Goal: Information Seeking & Learning: Learn about a topic

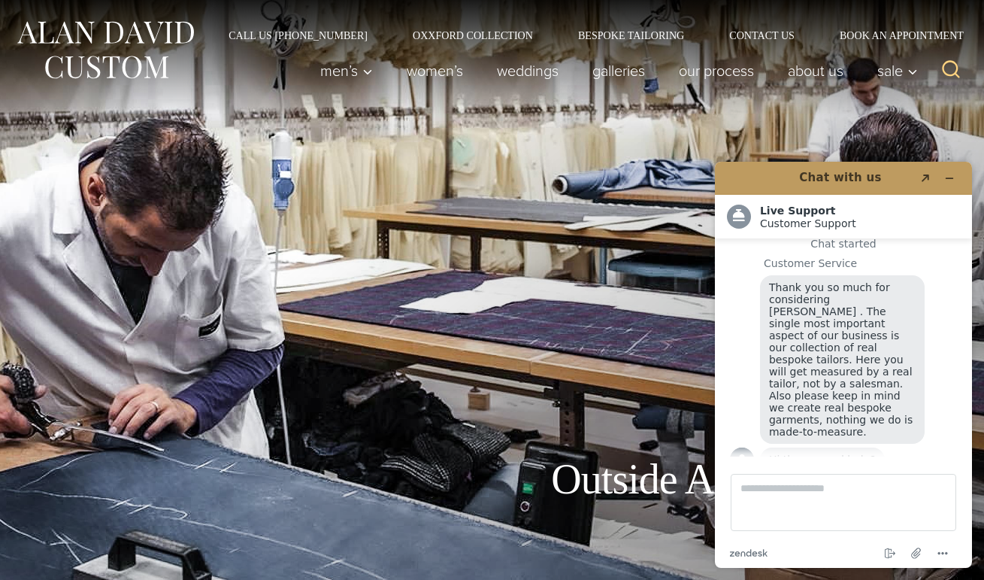
scroll to position [16, 0]
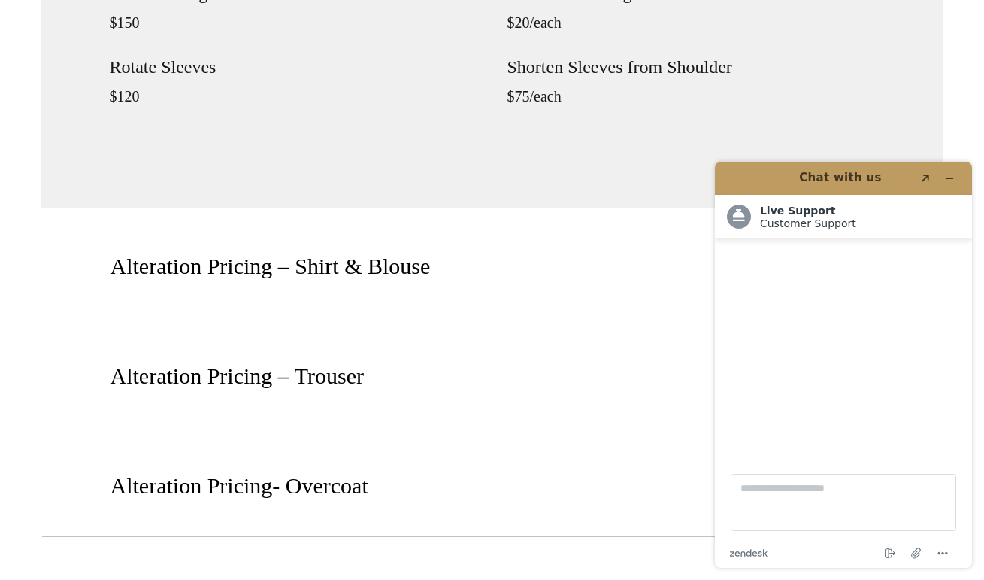
scroll to position [1973, 0]
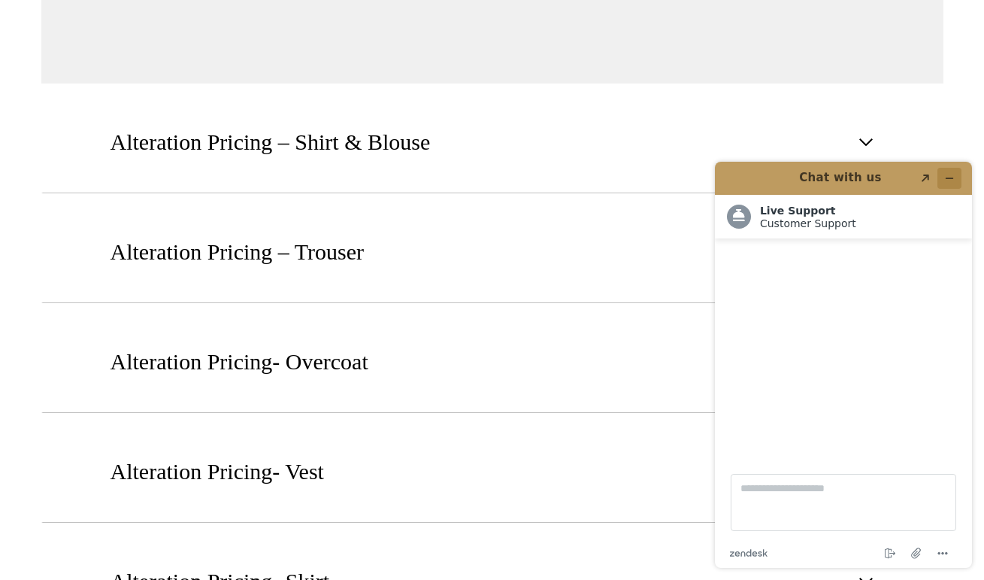
click at [947, 173] on icon "Minimize widget" at bounding box center [949, 178] width 11 height 11
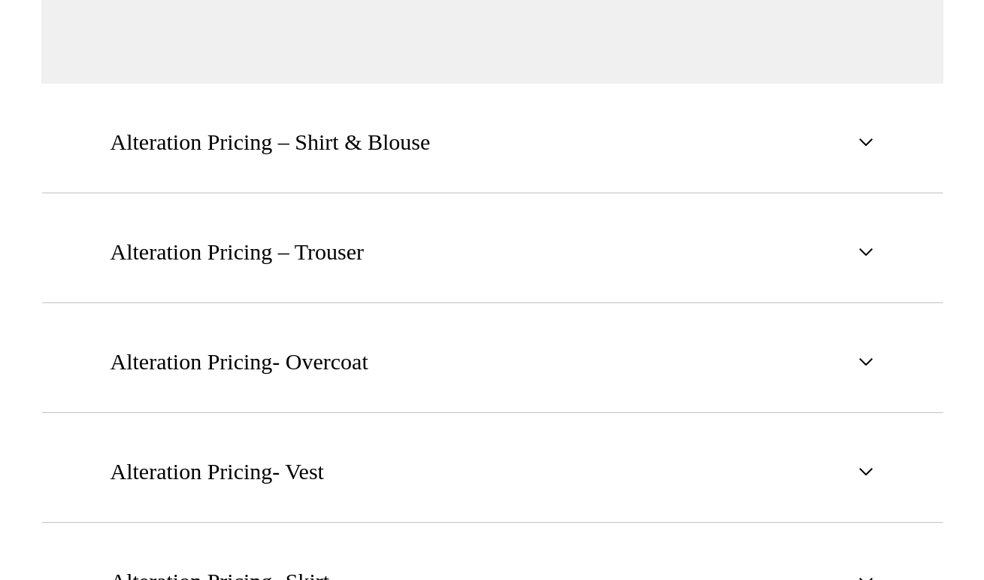
click at [947, 176] on section "Alteration Pricing – Suit & Tuxedo Shorten or Lengthen Sleeves $35/each Sides I…" at bounding box center [492, 29] width 984 height 1352
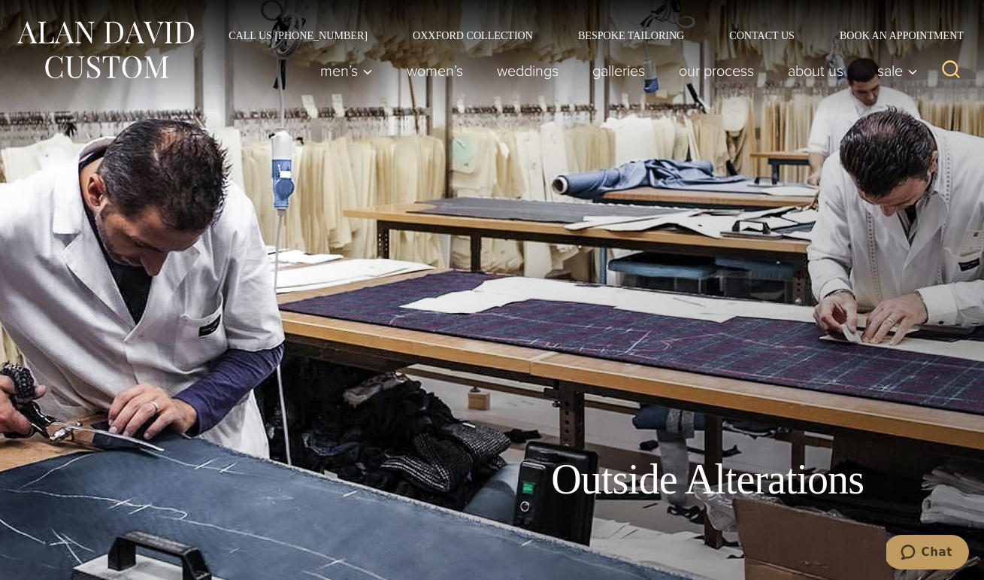
scroll to position [0, 0]
click at [813, 72] on link "About Us" at bounding box center [815, 71] width 89 height 30
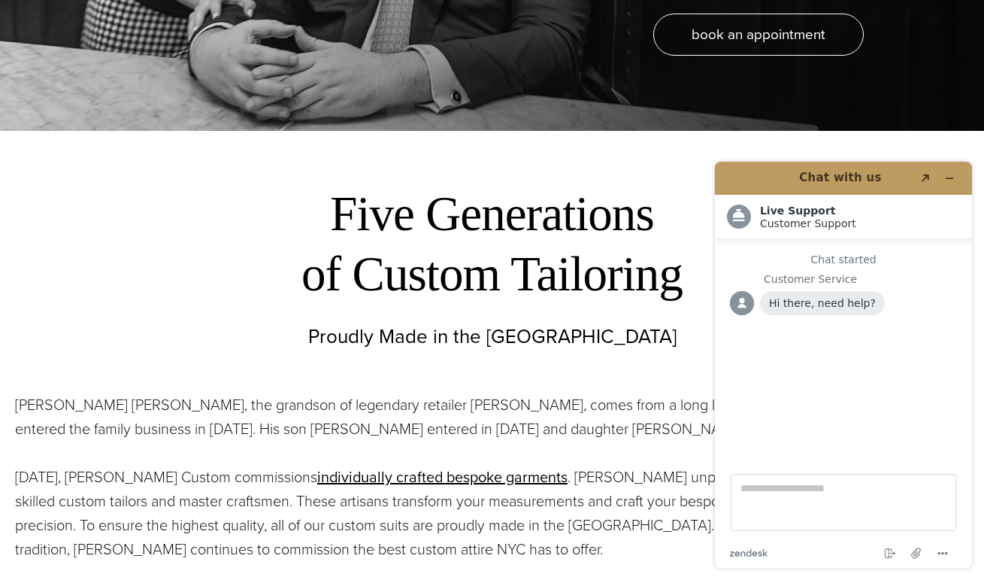
scroll to position [456, 0]
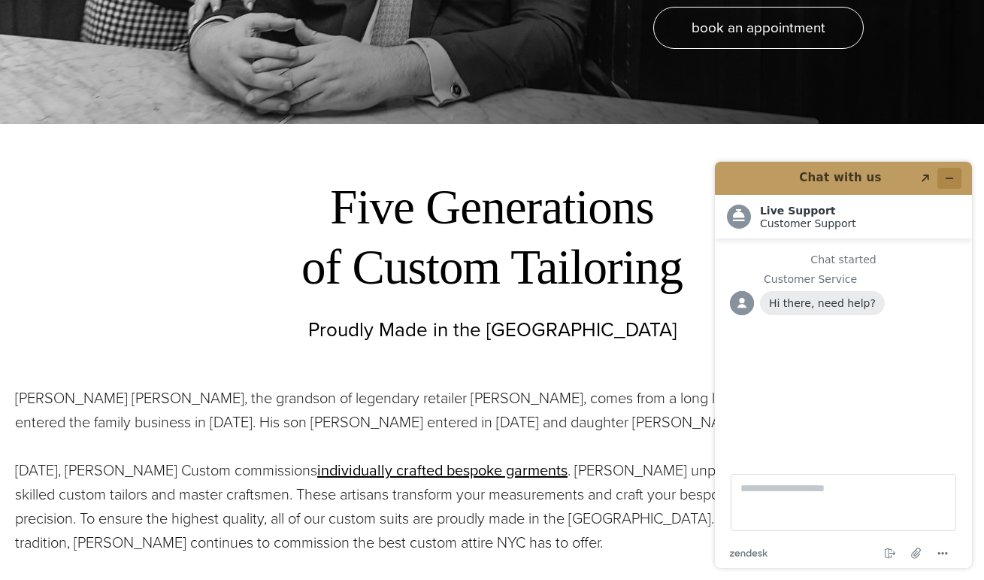
click at [945, 174] on icon "Minimize widget" at bounding box center [949, 178] width 11 height 11
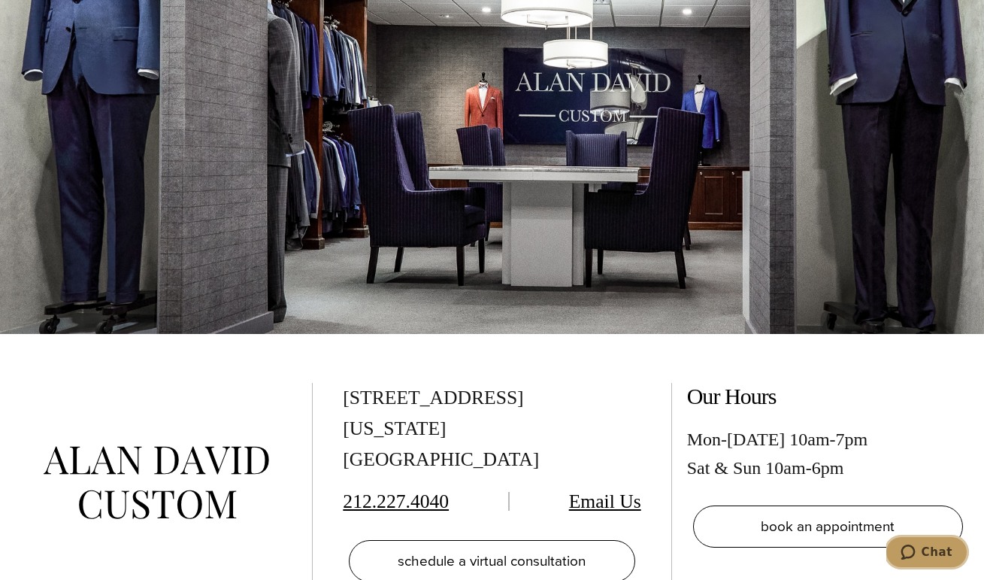
scroll to position [5635, 0]
